Goal: Find specific page/section: Find specific page/section

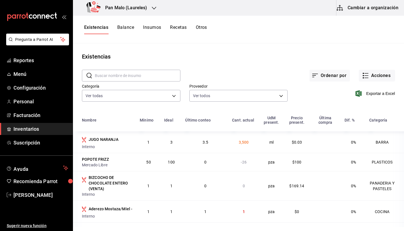
click at [205, 30] on button "Otros" at bounding box center [201, 30] width 11 height 10
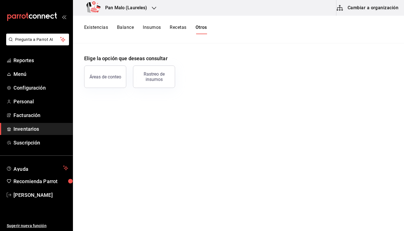
click at [97, 35] on div "Existencias Balance Insumos Recetas Otros" at bounding box center [238, 30] width 331 height 28
click at [98, 31] on button "Existencias" at bounding box center [96, 30] width 24 height 10
